Goal: Information Seeking & Learning: Learn about a topic

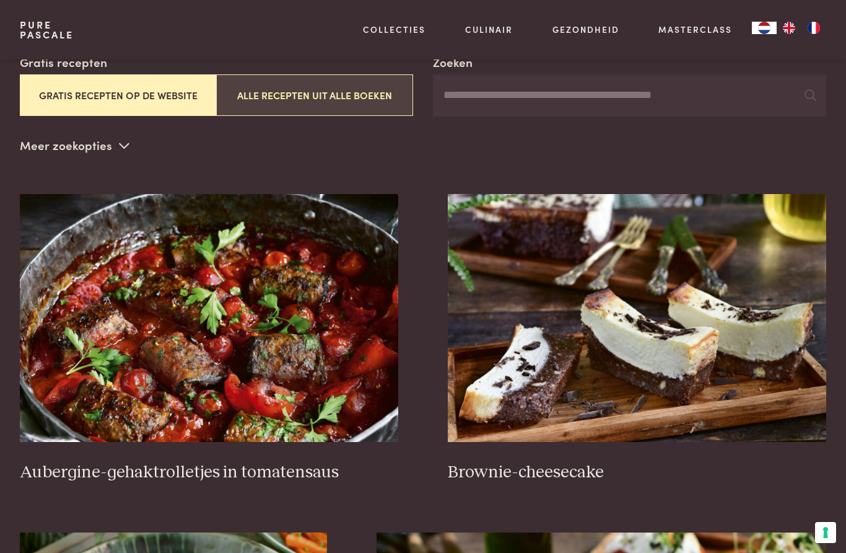
click at [287, 84] on button "Alle recepten uit alle boeken" at bounding box center [314, 95] width 197 height 42
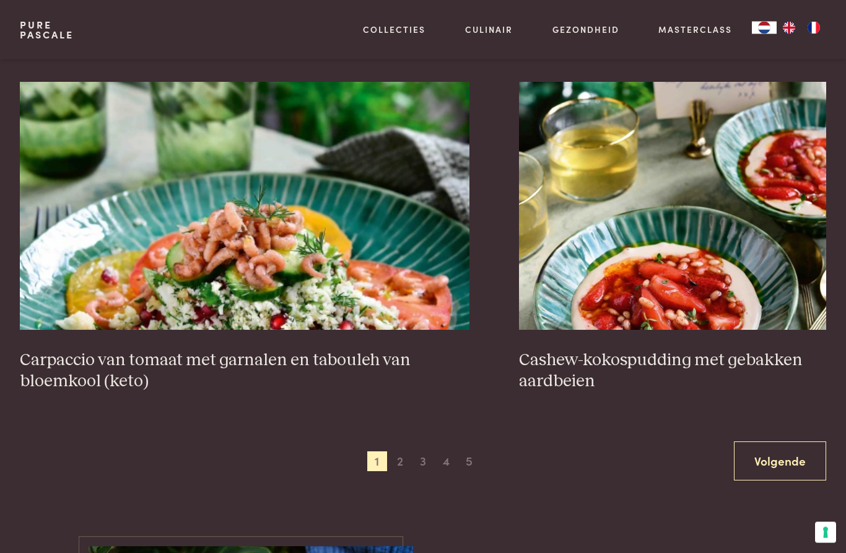
scroll to position [2078, 0]
click at [408, 458] on span "2" at bounding box center [400, 460] width 20 height 20
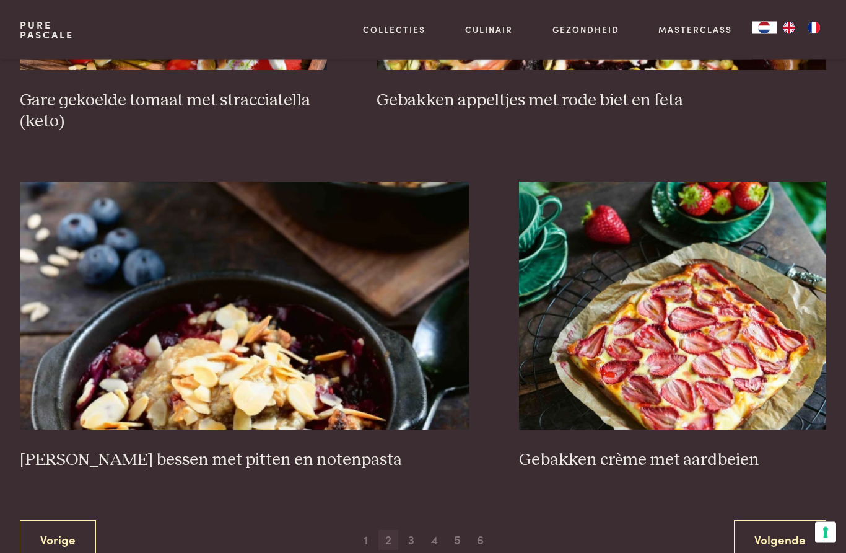
scroll to position [1999, 0]
click at [405, 535] on span "3" at bounding box center [411, 540] width 20 height 20
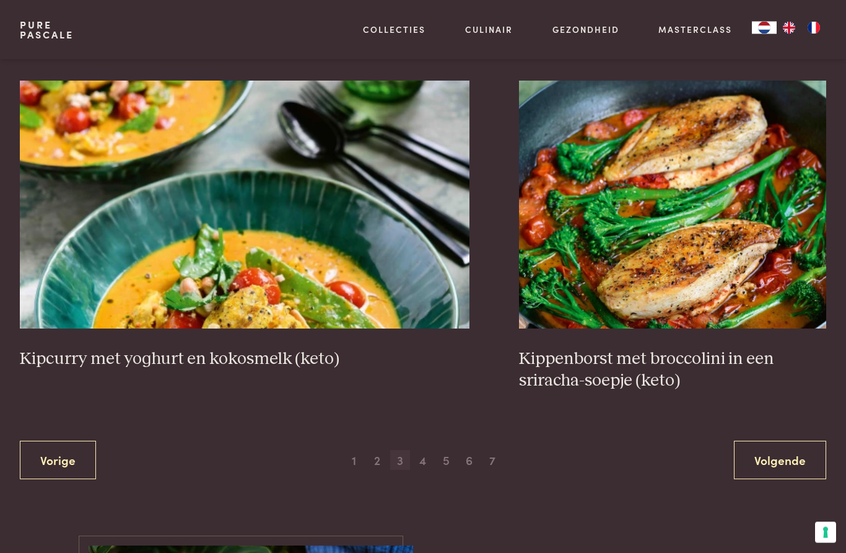
scroll to position [2100, 0]
click at [418, 459] on span "4" at bounding box center [423, 460] width 20 height 20
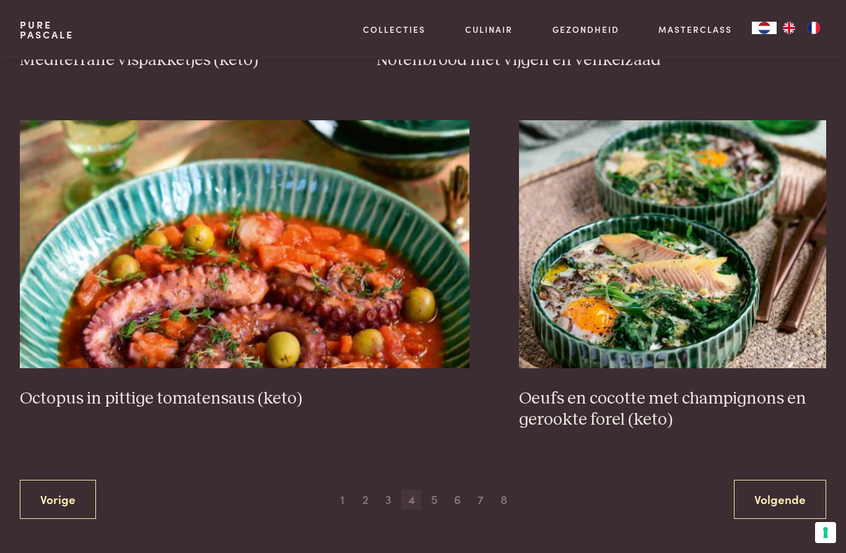
scroll to position [2046, 0]
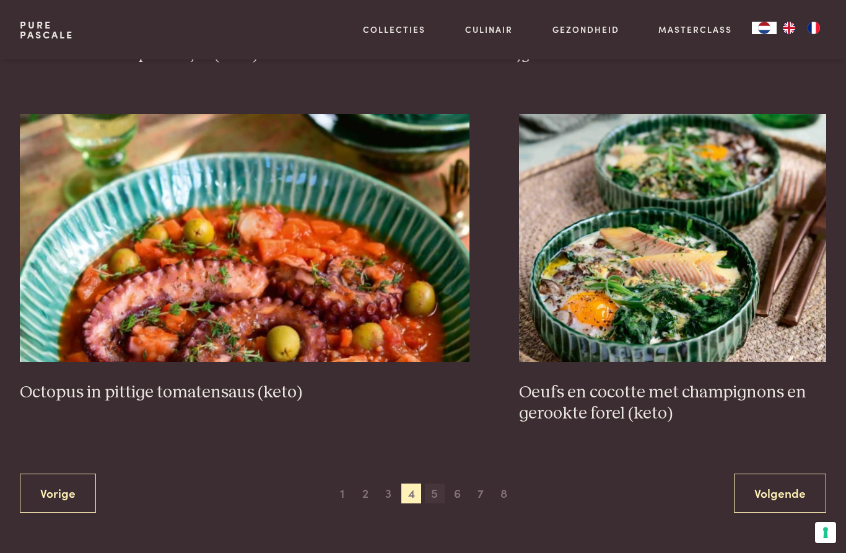
click at [429, 489] on span "5" at bounding box center [435, 493] width 20 height 20
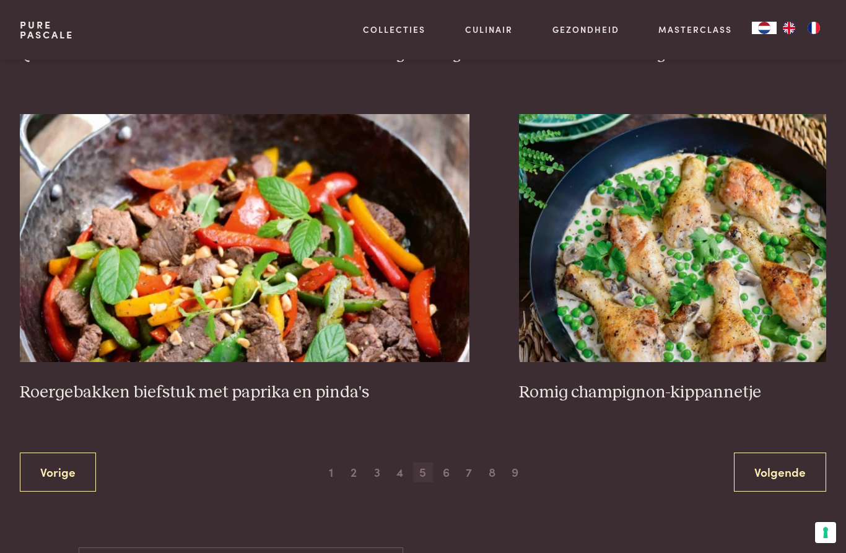
scroll to position [2098, 0]
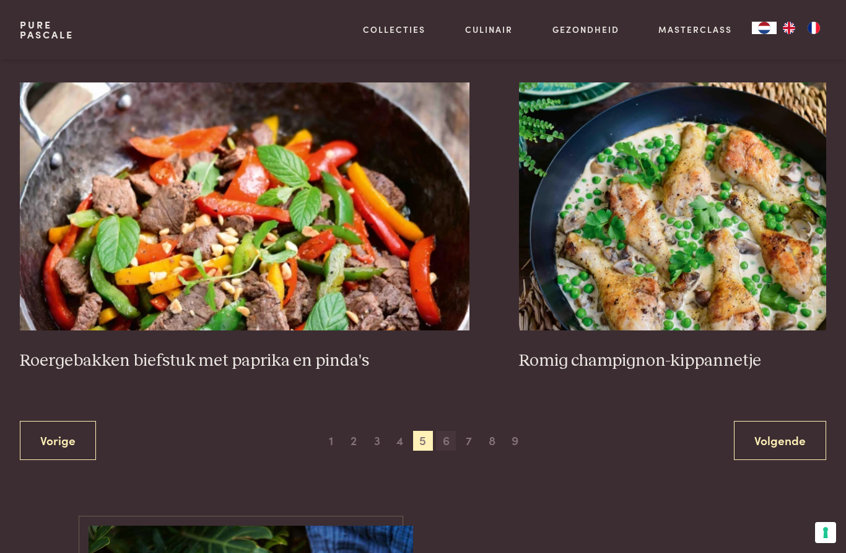
click at [443, 431] on span "6" at bounding box center [446, 441] width 20 height 20
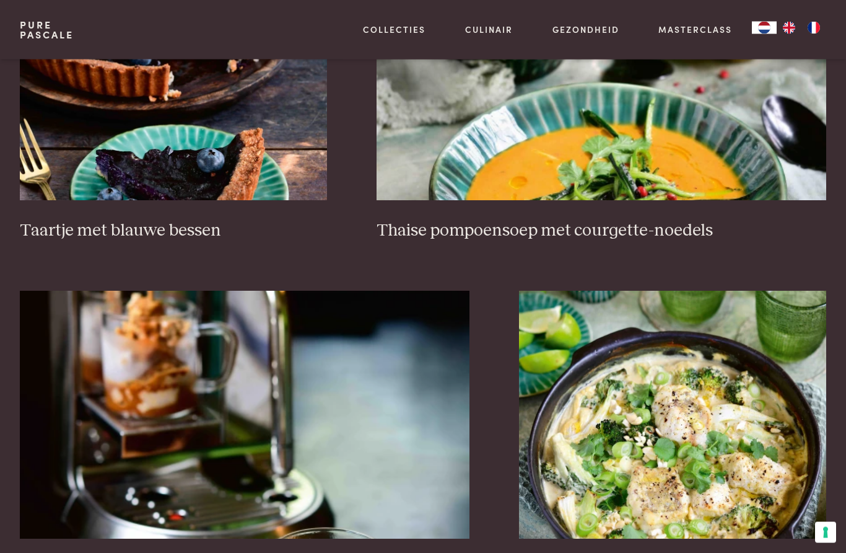
scroll to position [1890, 0]
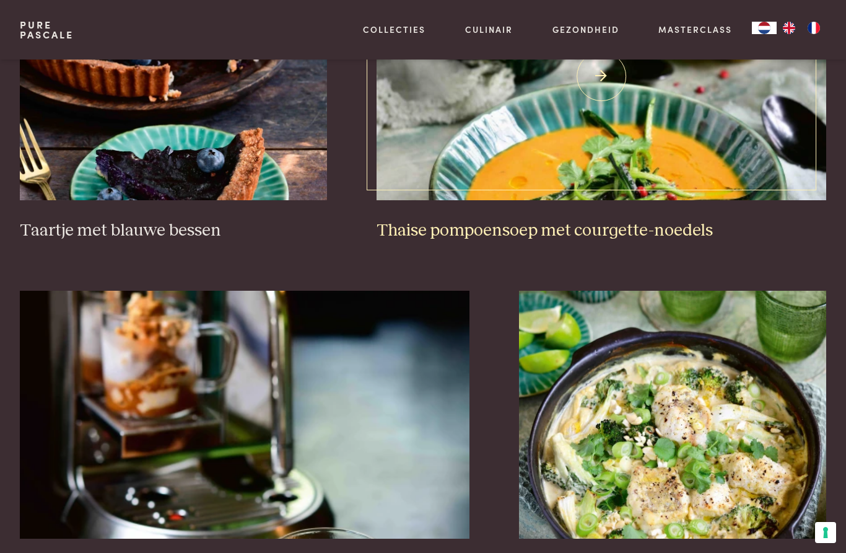
click at [430, 136] on img at bounding box center [602, 76] width 450 height 248
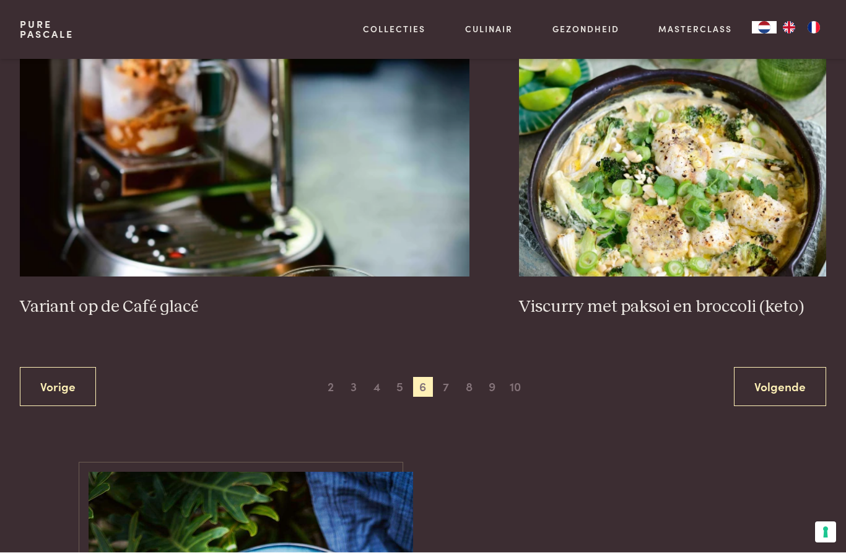
scroll to position [2176, 0]
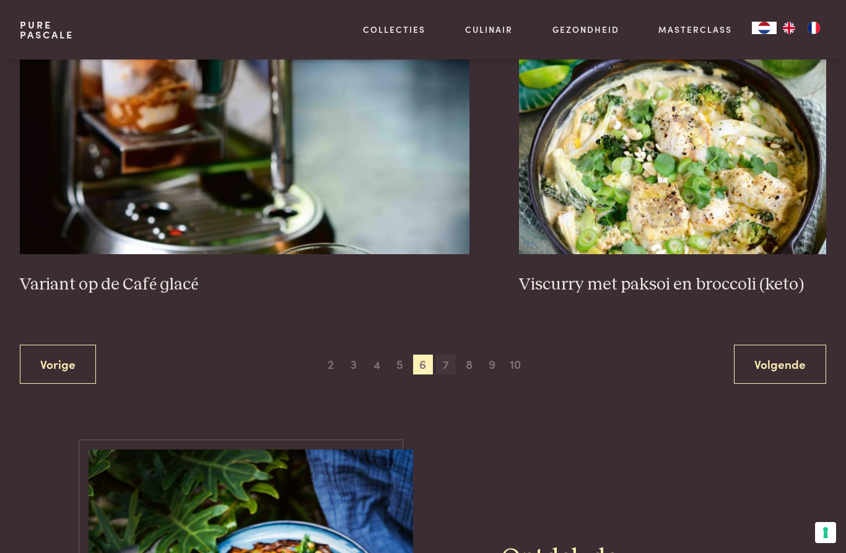
click at [442, 365] on span "7" at bounding box center [446, 364] width 20 height 20
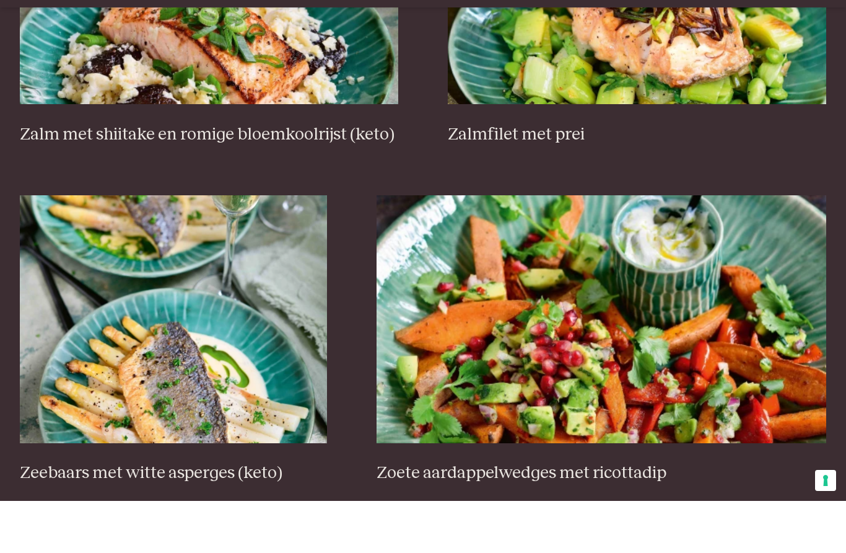
scroll to position [1583, 0]
